Goal: Information Seeking & Learning: Learn about a topic

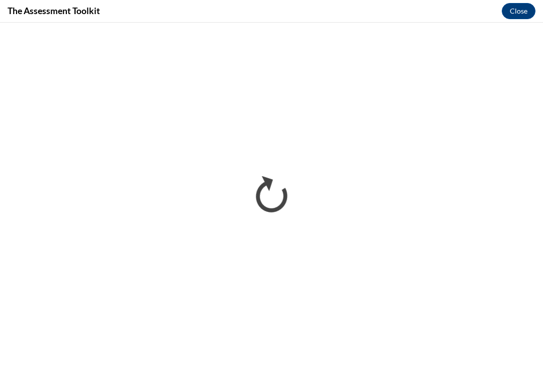
scroll to position [253, 0]
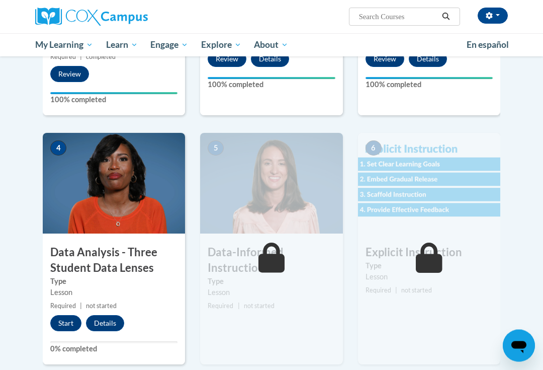
scroll to position [380, 0]
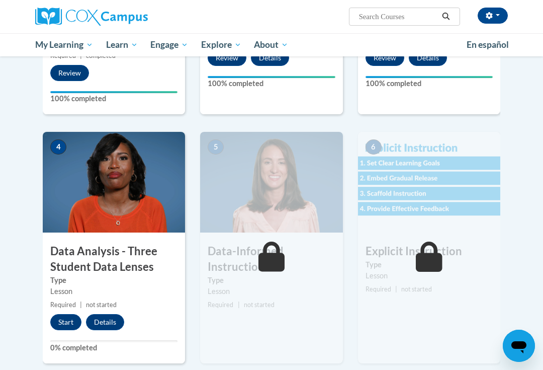
click at [65, 314] on button "Start" at bounding box center [65, 322] width 31 height 16
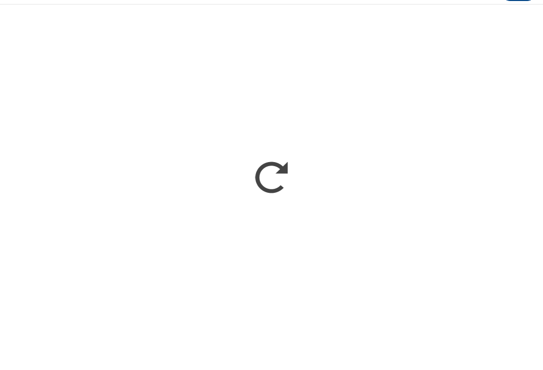
scroll to position [398, 0]
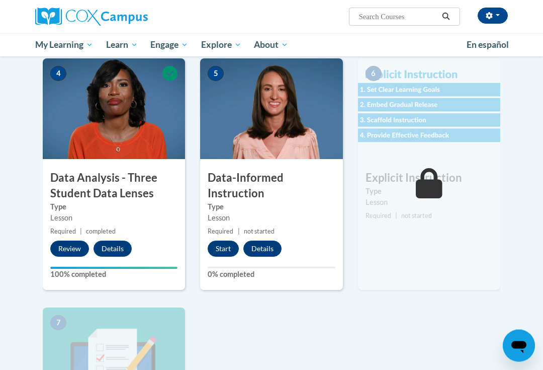
scroll to position [453, 0]
click at [228, 253] on button "Start" at bounding box center [223, 249] width 31 height 16
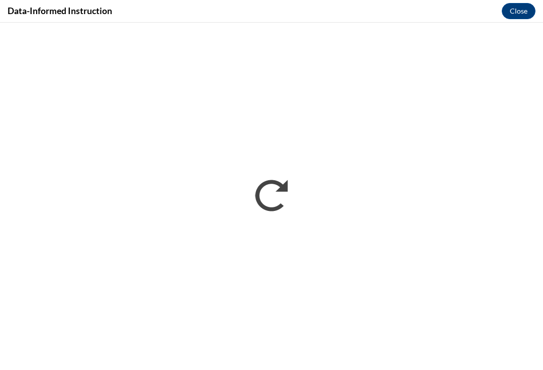
scroll to position [0, 0]
